Goal: Transaction & Acquisition: Register for event/course

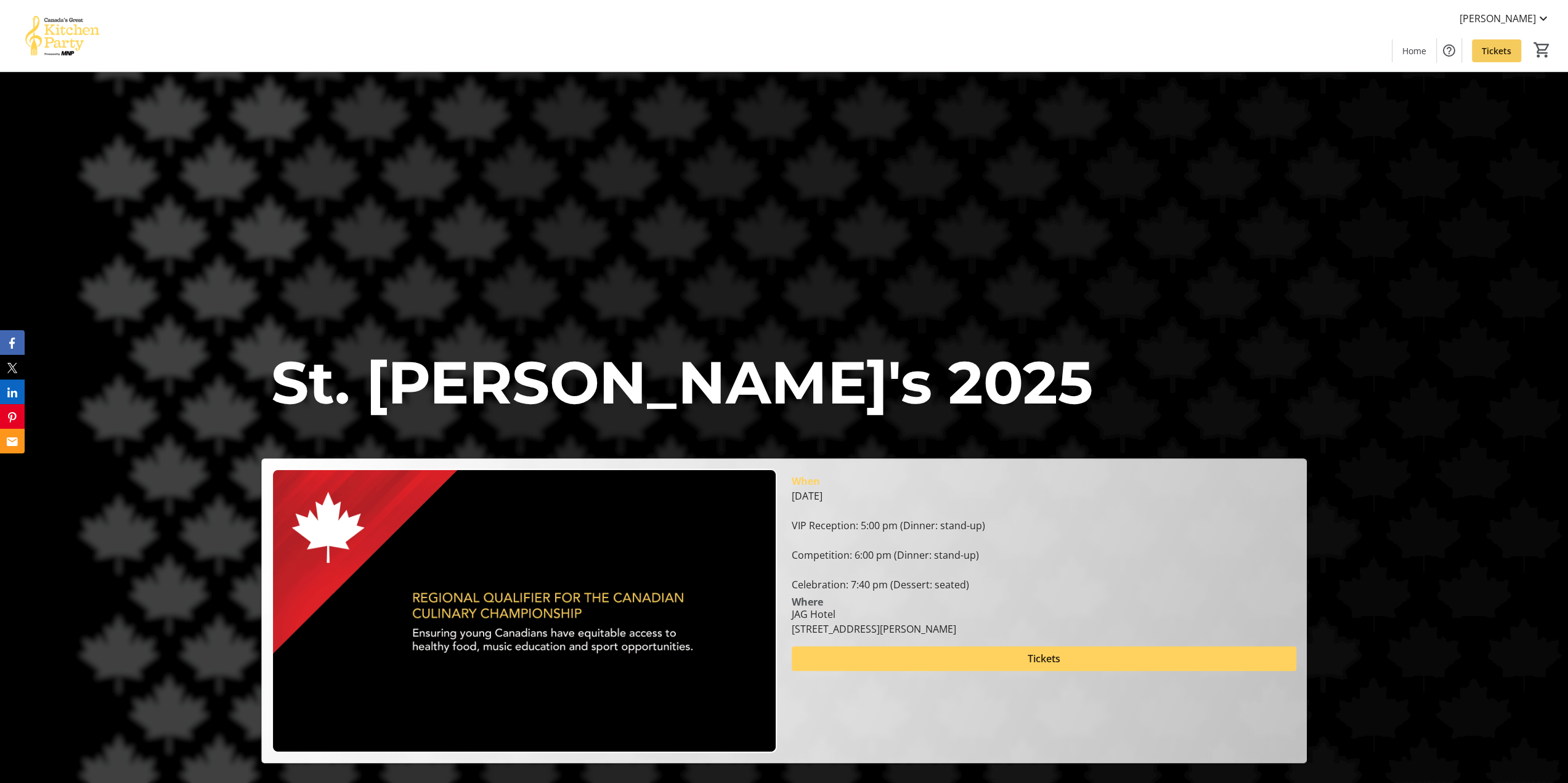
click at [1509, 51] on span "Tickets" at bounding box center [1496, 51] width 29 height 13
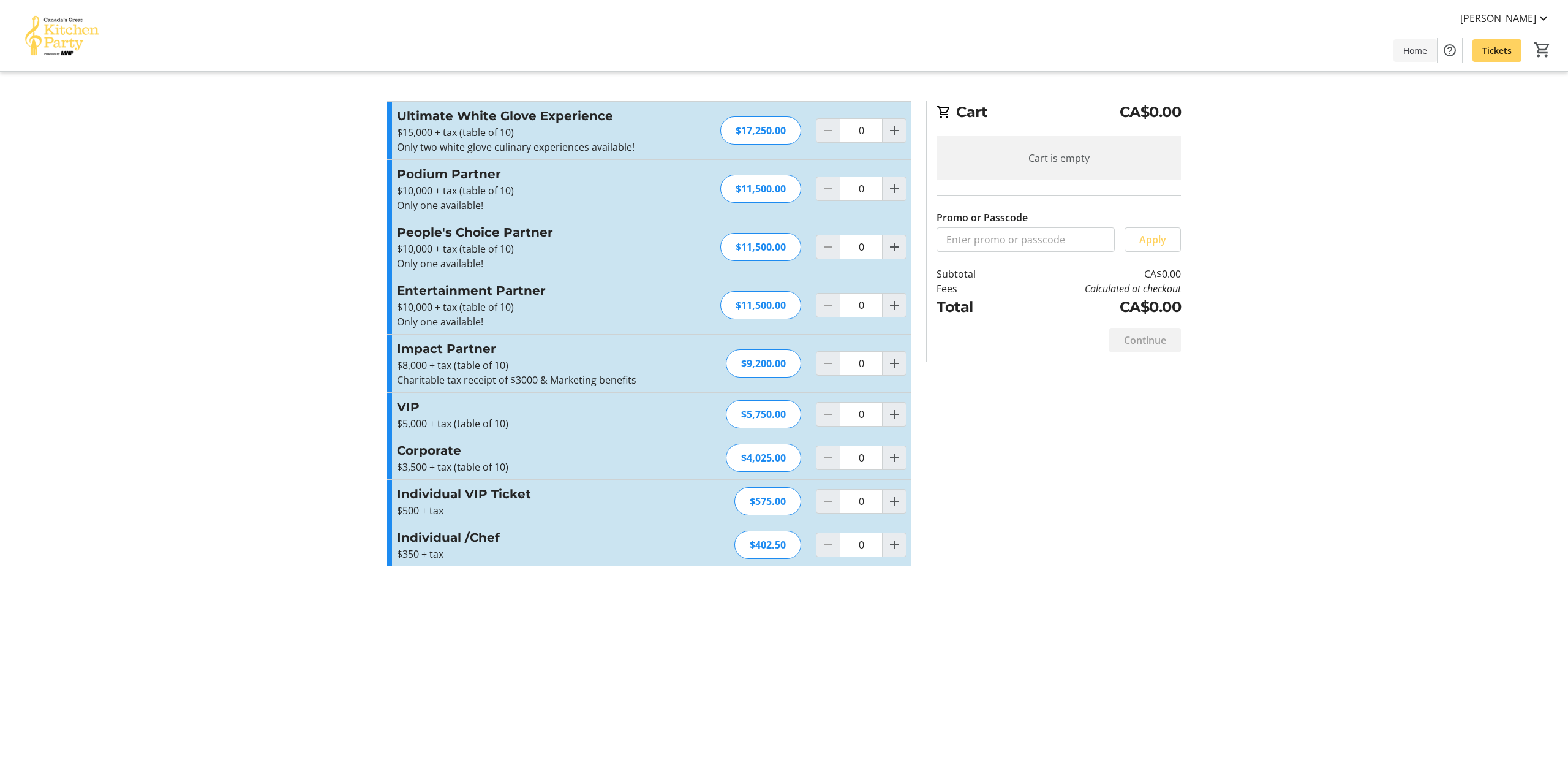
click at [1406, 44] on span "Home" at bounding box center [1415, 51] width 24 height 13
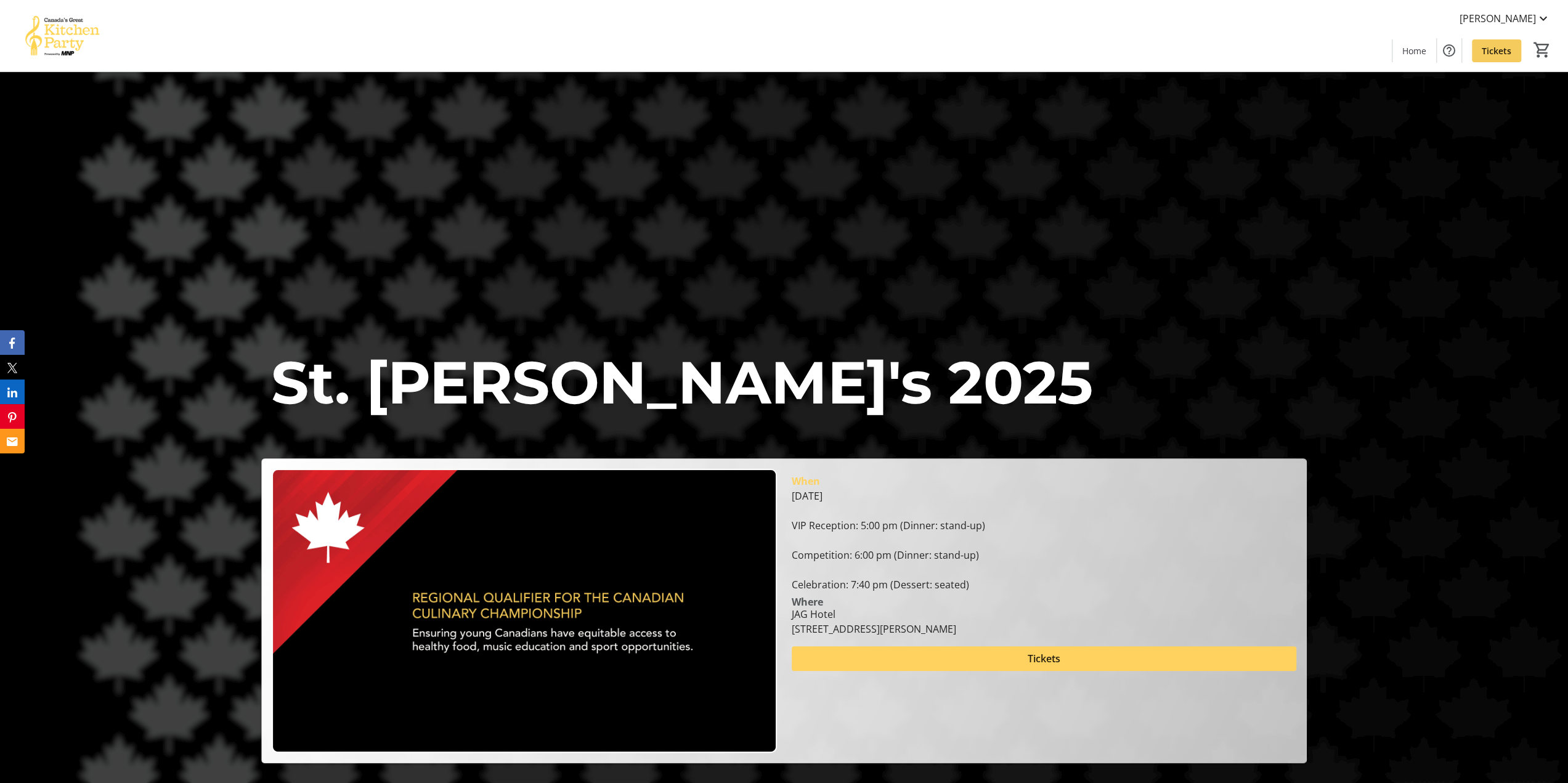
click at [1493, 50] on span "Tickets" at bounding box center [1496, 51] width 29 height 13
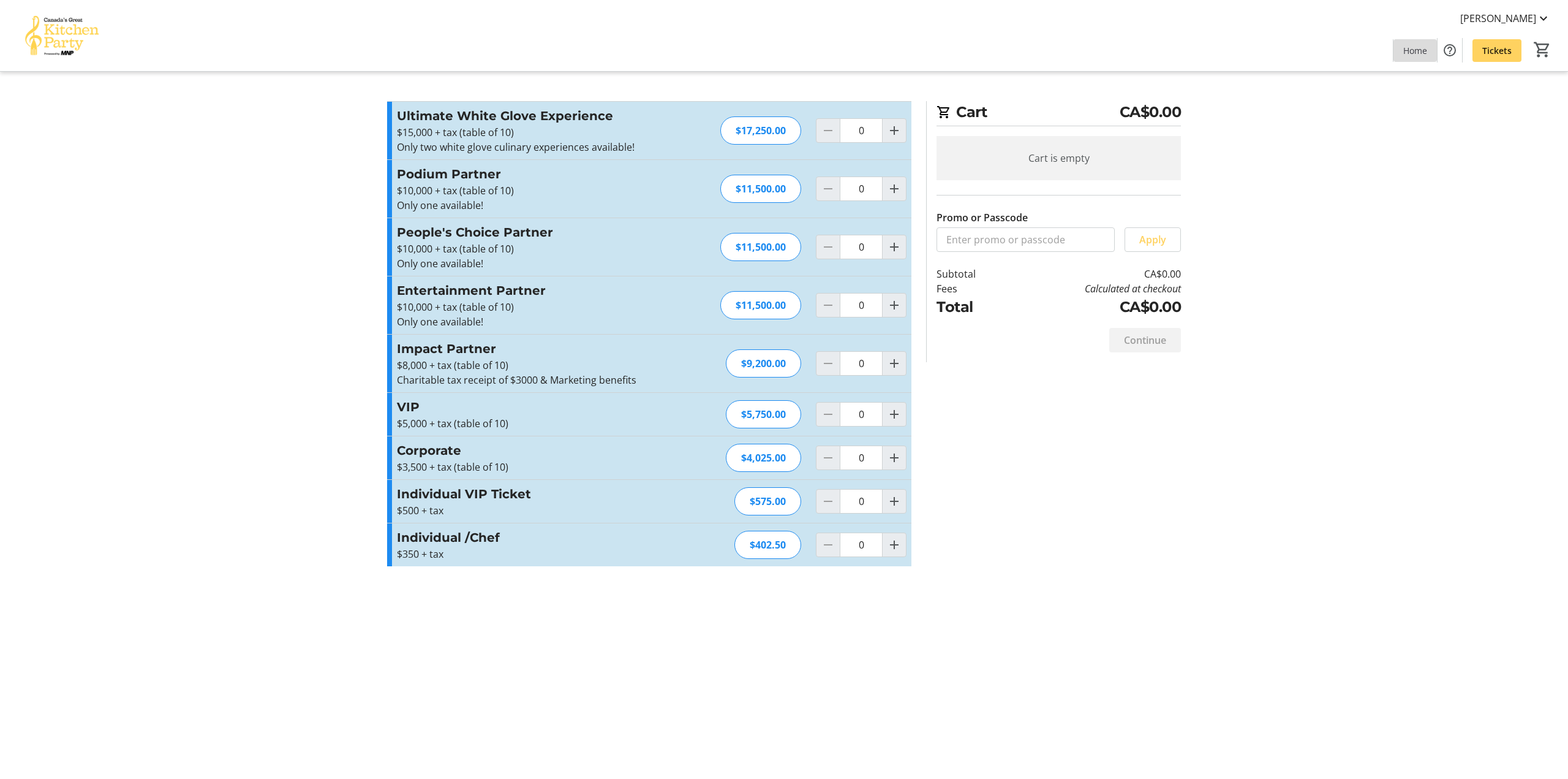
click at [1431, 47] on span at bounding box center [1415, 50] width 44 height 29
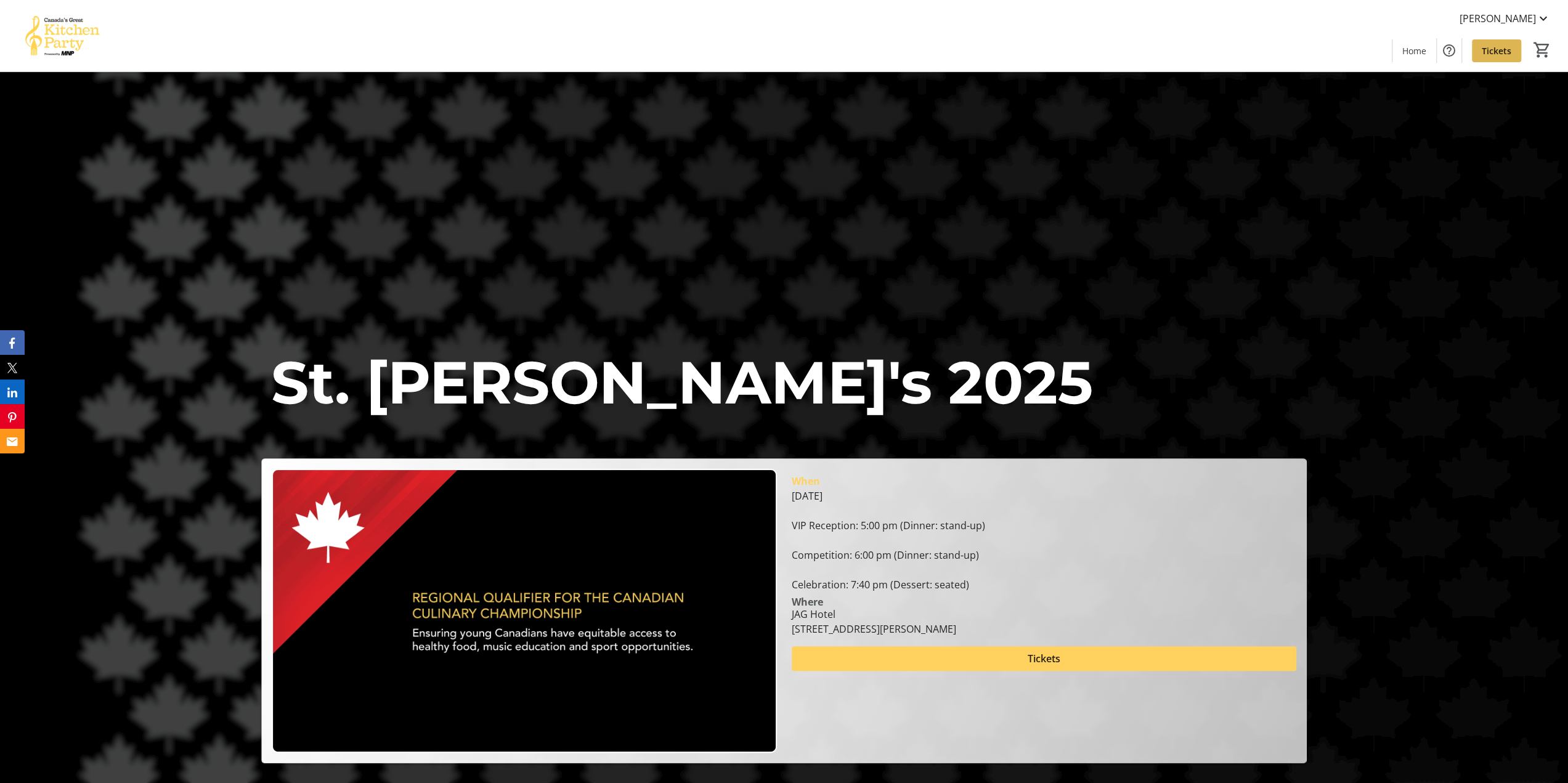
click at [1491, 52] on span "Tickets" at bounding box center [1496, 51] width 29 height 13
